Goal: Task Accomplishment & Management: Use online tool/utility

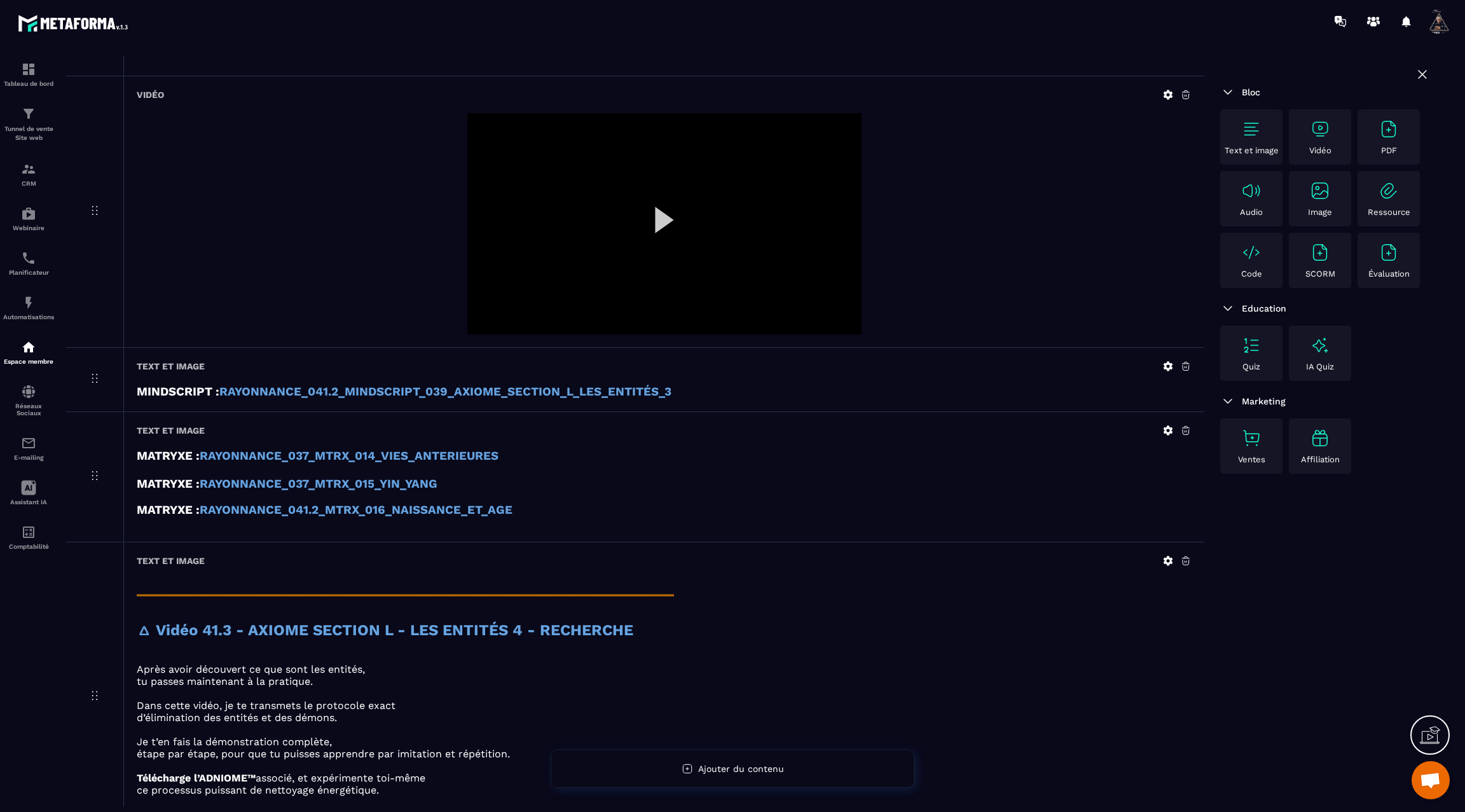
scroll to position [2420, 0]
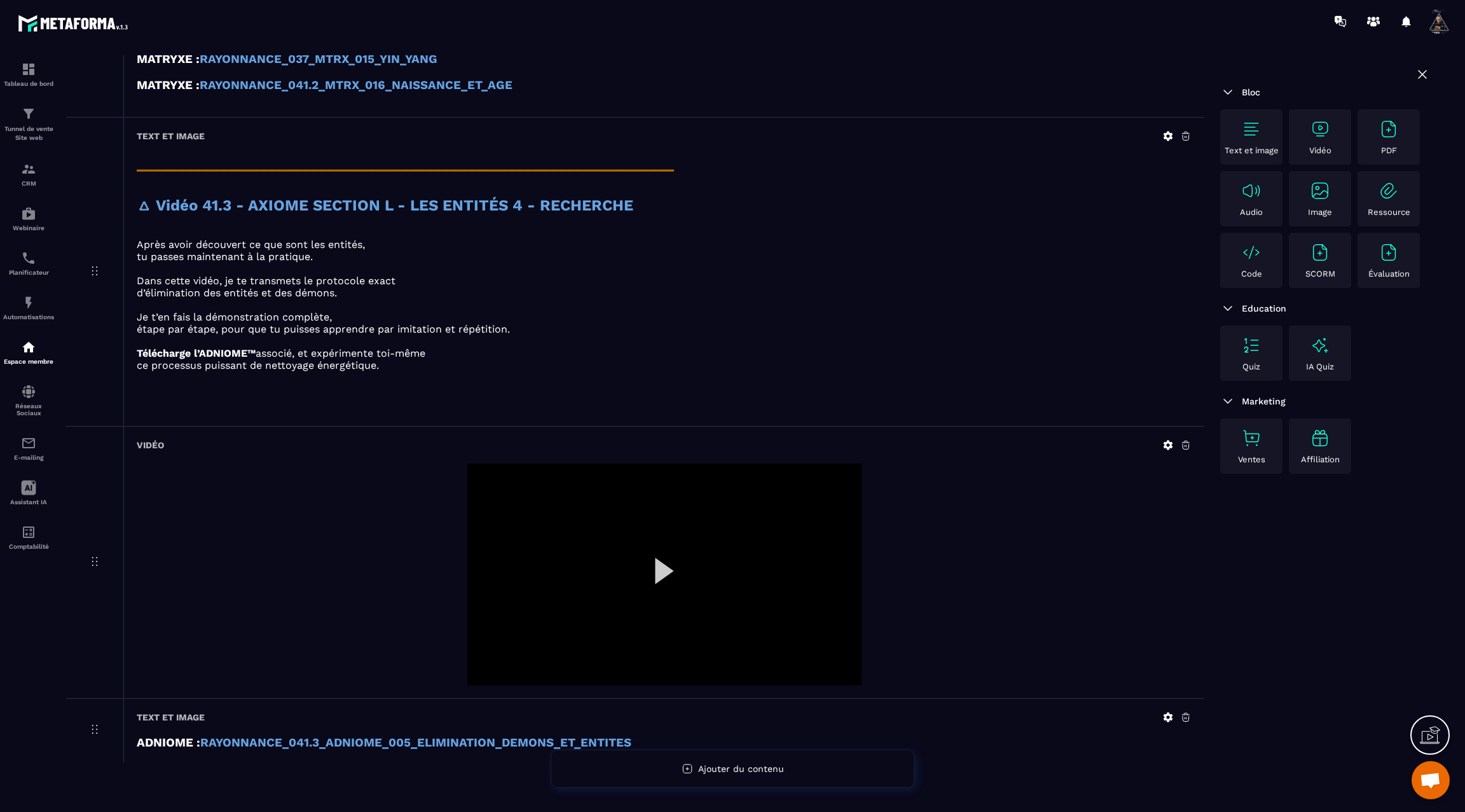
click at [665, 551] on div at bounding box center [664, 574] width 394 height 222
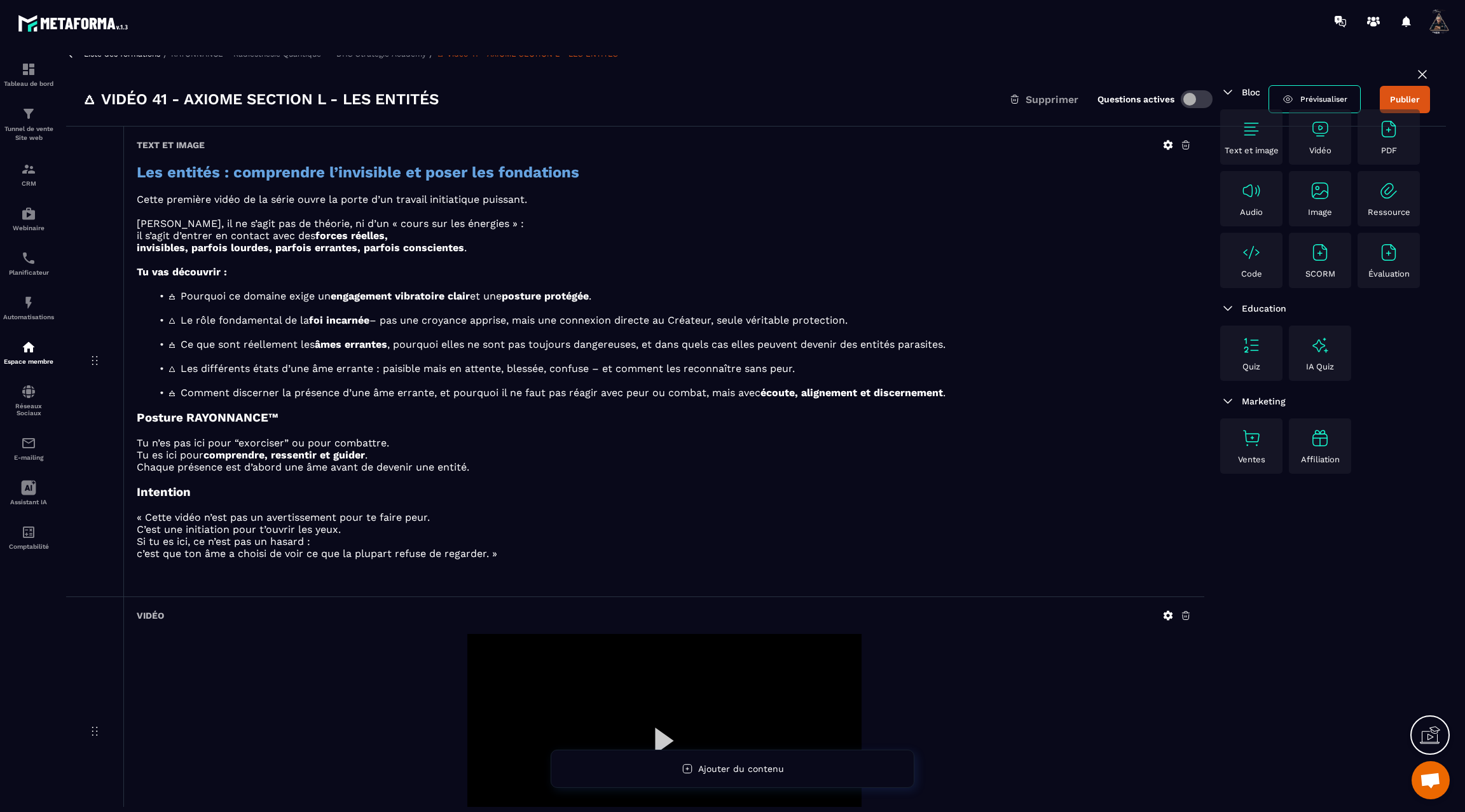
scroll to position [0, 0]
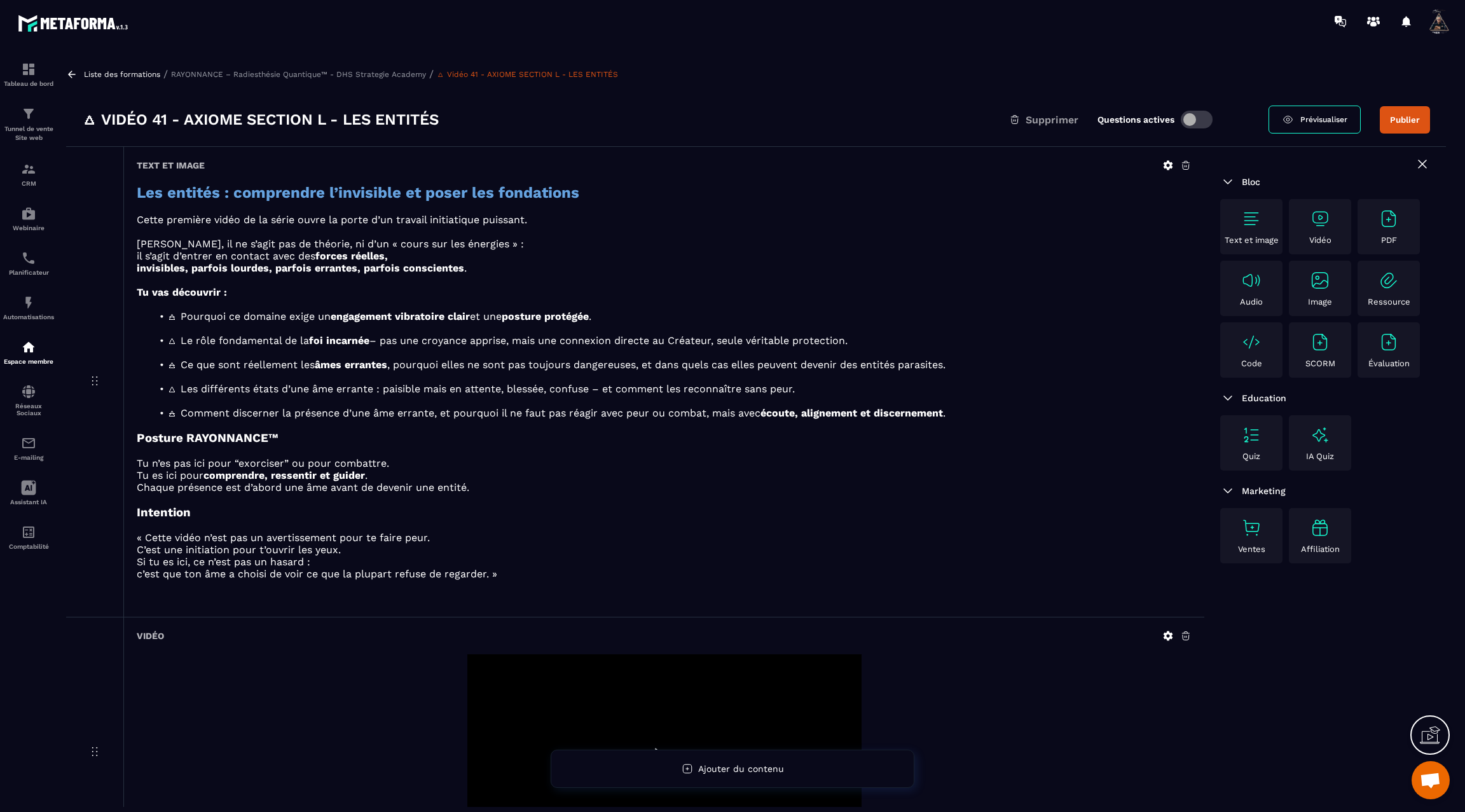
click at [1407, 116] on button "Publier" at bounding box center [1405, 120] width 50 height 28
click at [74, 77] on icon at bounding box center [72, 74] width 11 height 11
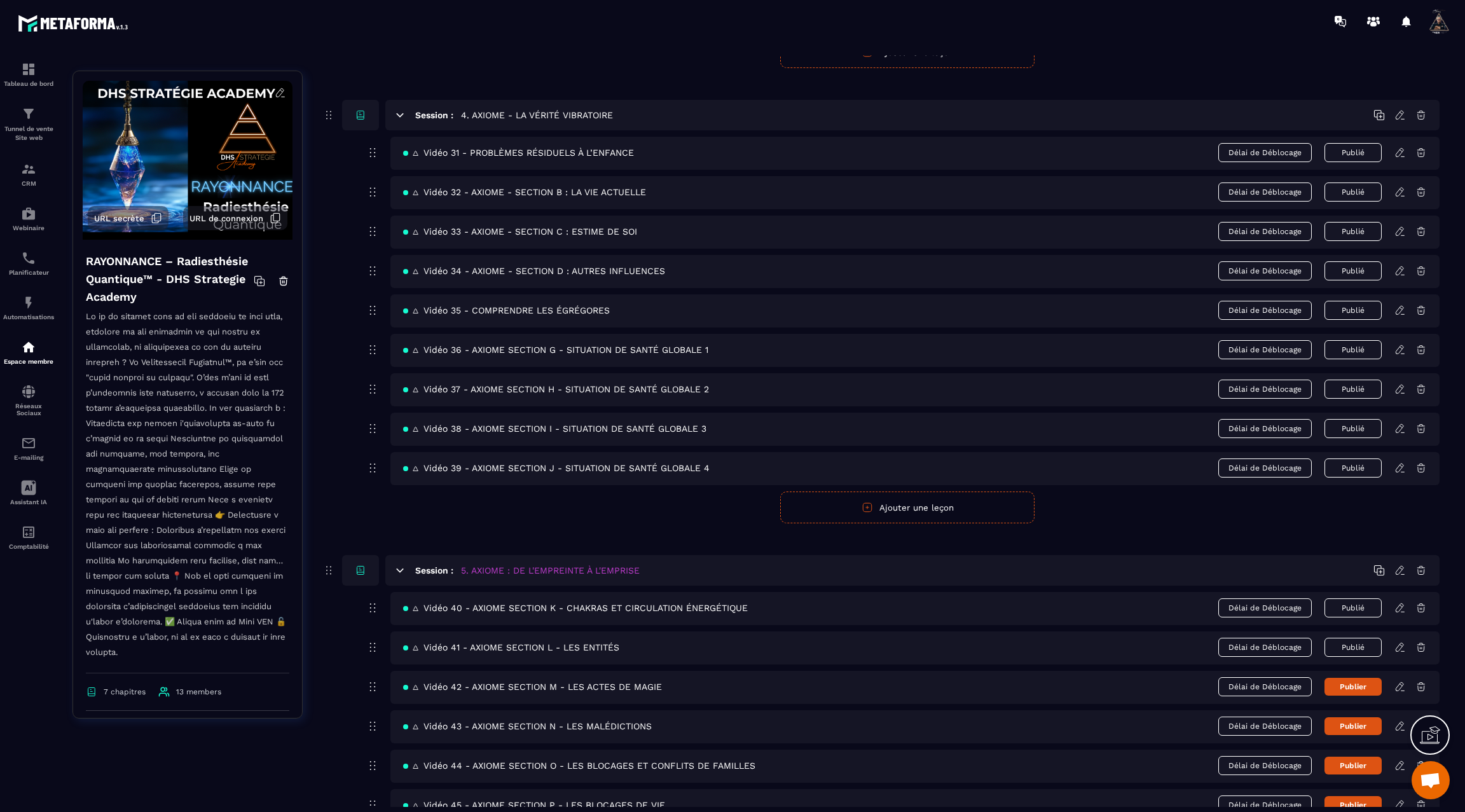
scroll to position [1757, 0]
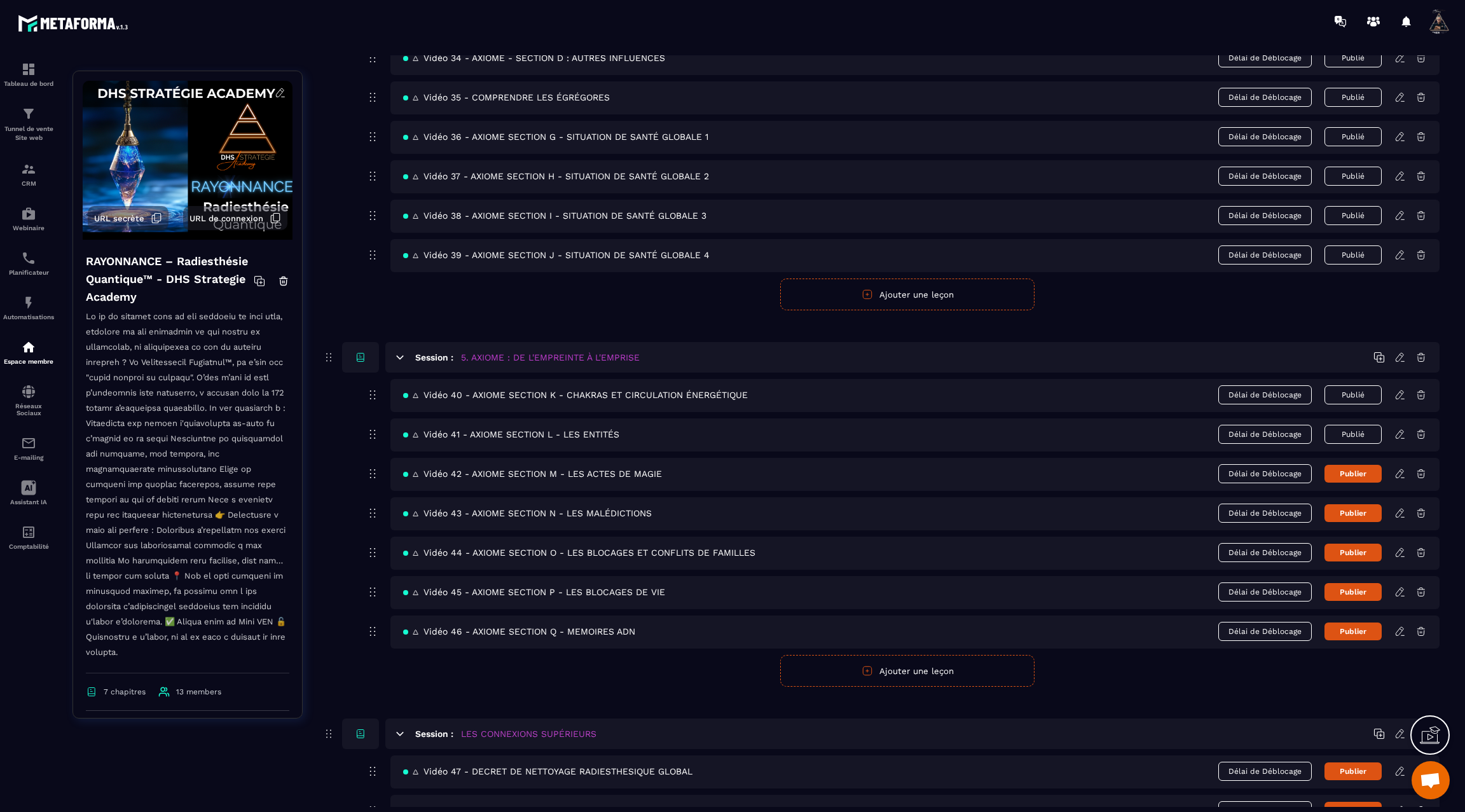
click at [1400, 468] on icon at bounding box center [1399, 473] width 11 height 11
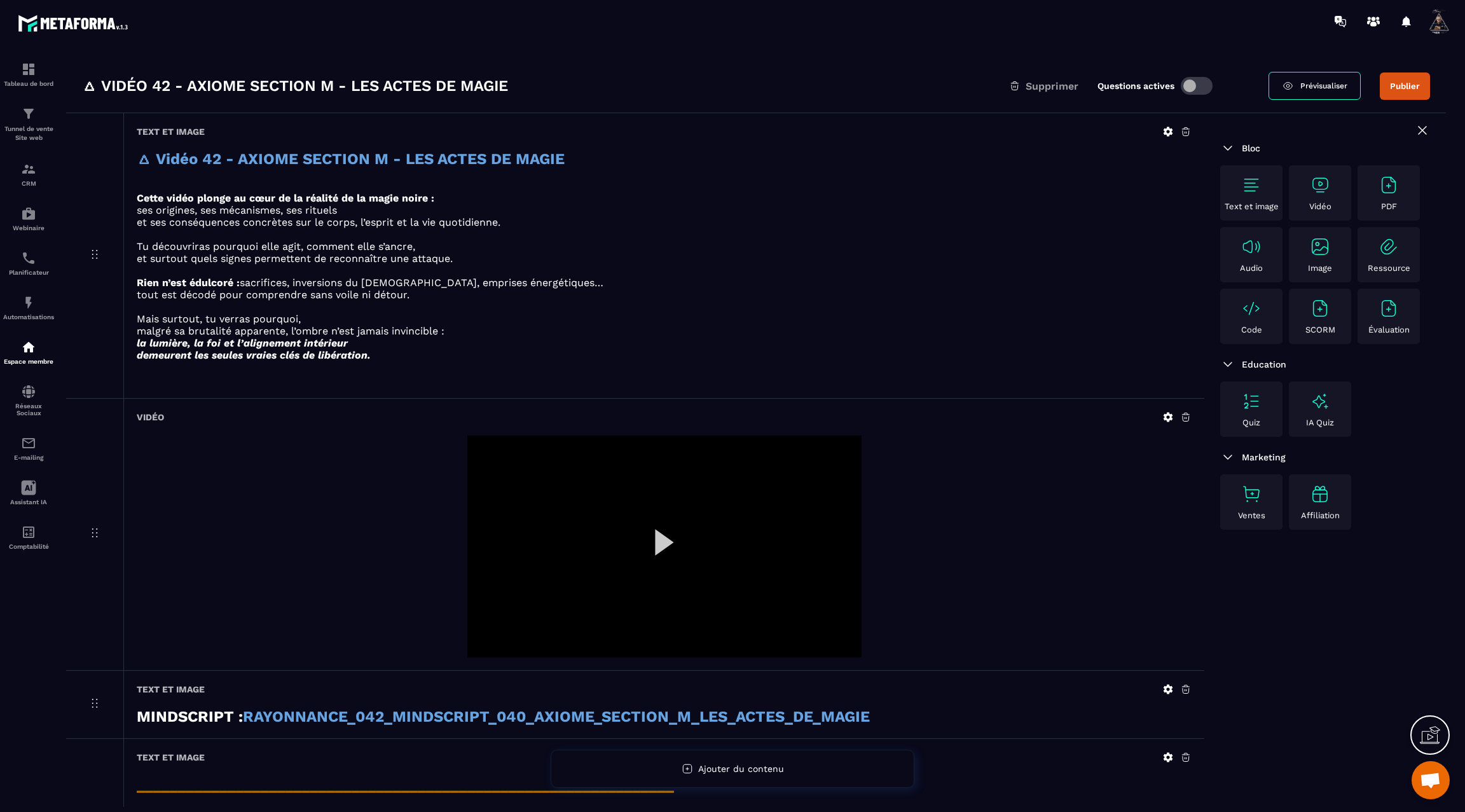
scroll to position [41, 0]
